Goal: Find specific page/section: Find specific page/section

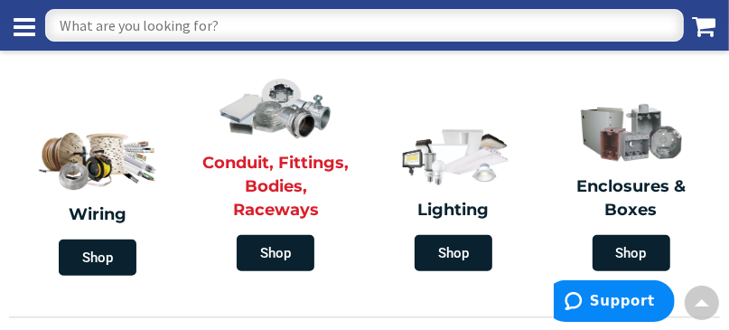
scroll to position [250, 0]
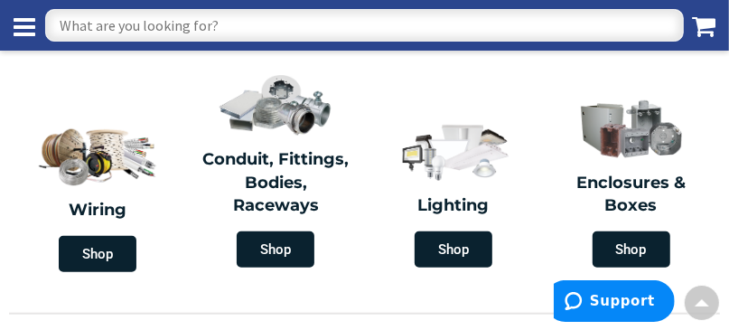
click at [246, 23] on input "text" at bounding box center [364, 25] width 639 height 33
type input "53258 36v 100hp electric motor"
click at [702, 26] on icon at bounding box center [703, 26] width 23 height 25
click at [635, 23] on input "53258 36v 100hp electric motor" at bounding box center [364, 25] width 639 height 33
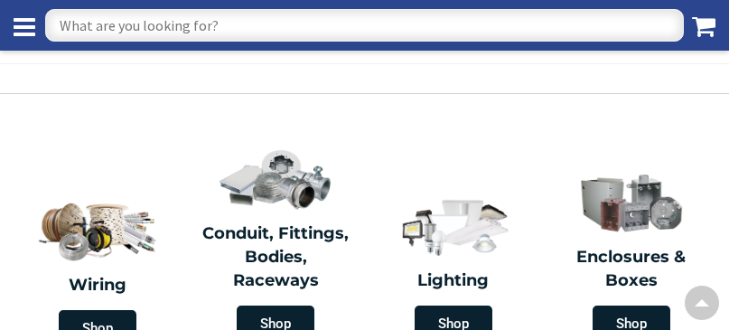
click at [223, 23] on input "text" at bounding box center [364, 25] width 639 height 33
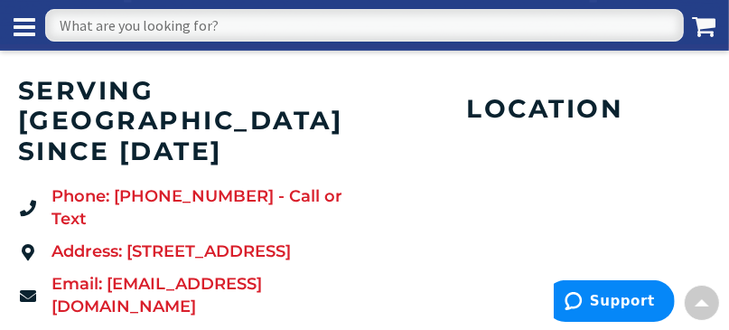
scroll to position [289, 0]
